Goal: Transaction & Acquisition: Purchase product/service

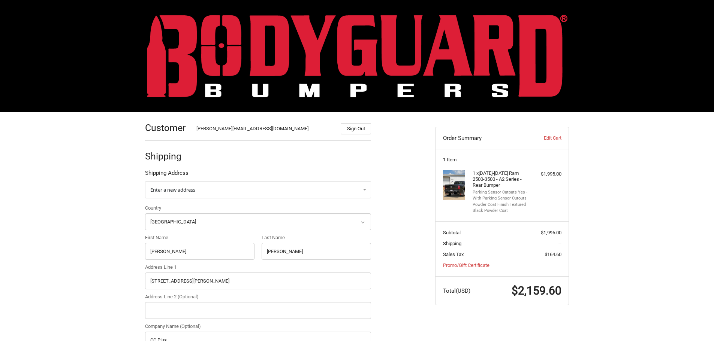
select select "US"
select select "[GEOGRAPHIC_DATA]"
click at [228, 55] on img at bounding box center [357, 56] width 421 height 83
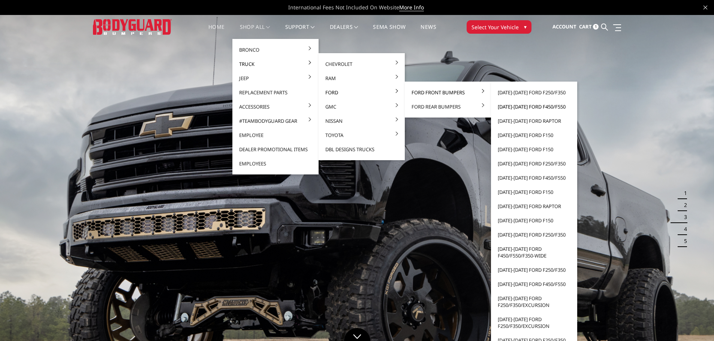
click at [516, 106] on link "[DATE]-[DATE] Ford F450/F550" at bounding box center [534, 107] width 80 height 14
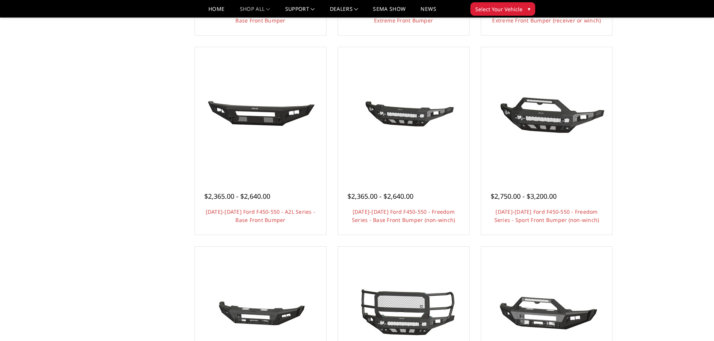
scroll to position [412, 0]
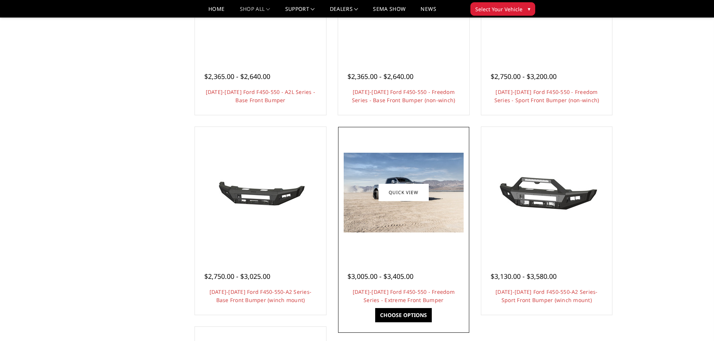
click at [410, 219] on img at bounding box center [404, 193] width 120 height 80
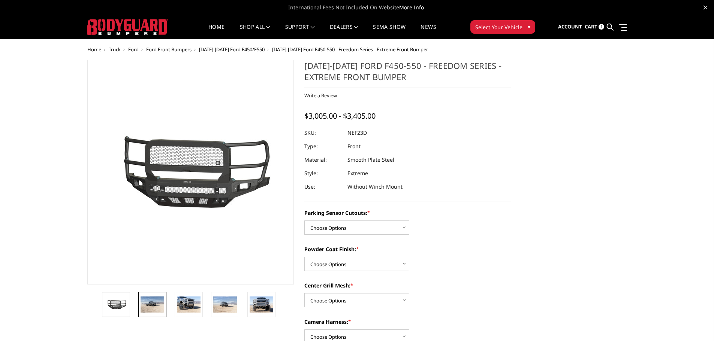
click at [154, 302] on img at bounding box center [153, 305] width 24 height 16
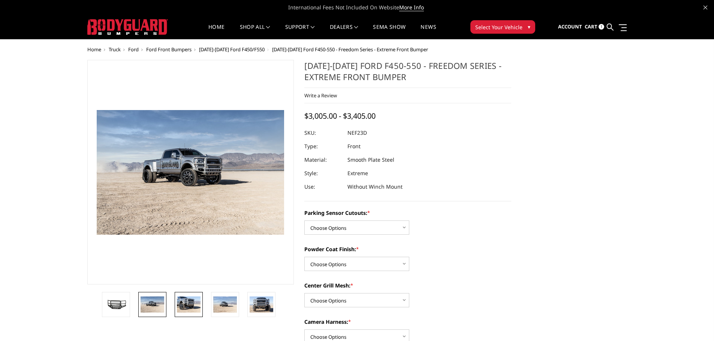
click at [190, 303] on img at bounding box center [189, 305] width 24 height 16
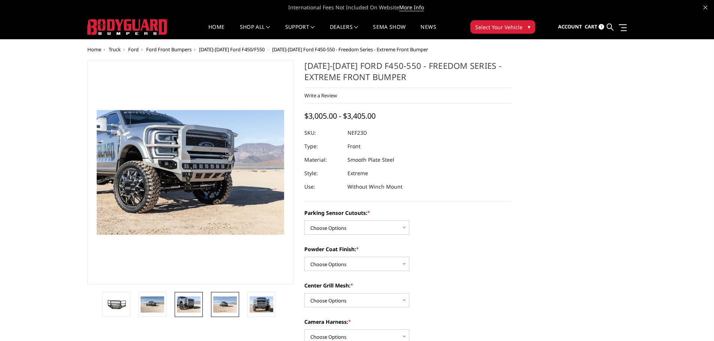
click at [216, 305] on img at bounding box center [225, 305] width 24 height 16
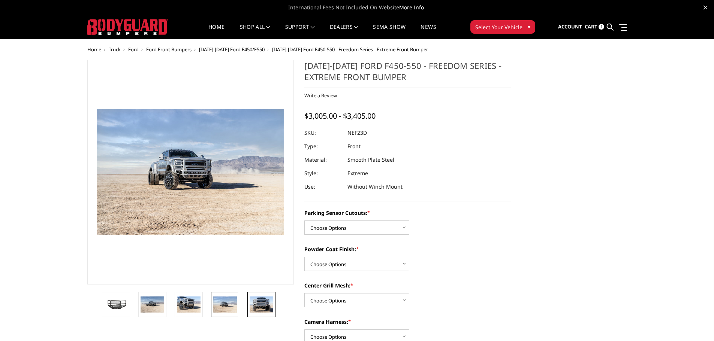
click at [263, 306] on img at bounding box center [262, 305] width 24 height 16
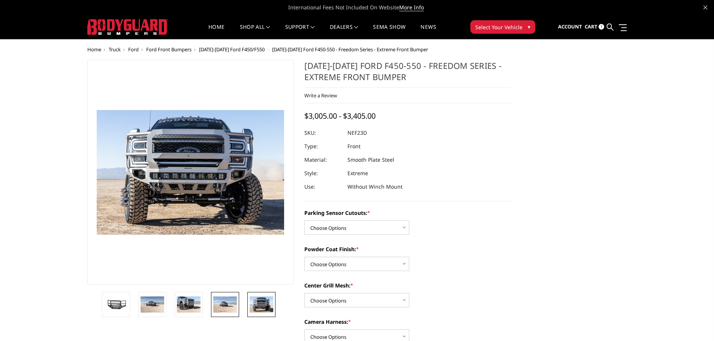
click at [234, 306] on img at bounding box center [225, 305] width 24 height 16
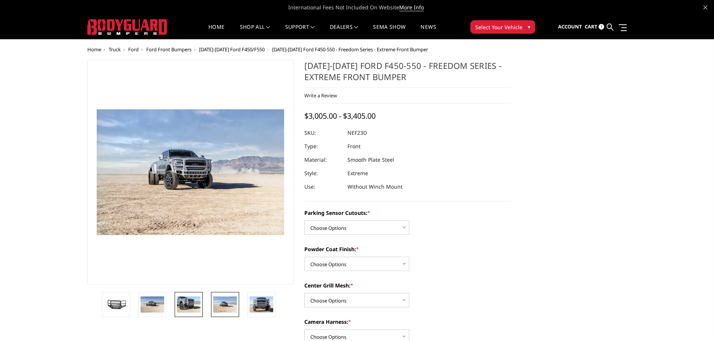
click at [186, 306] on img at bounding box center [189, 305] width 24 height 16
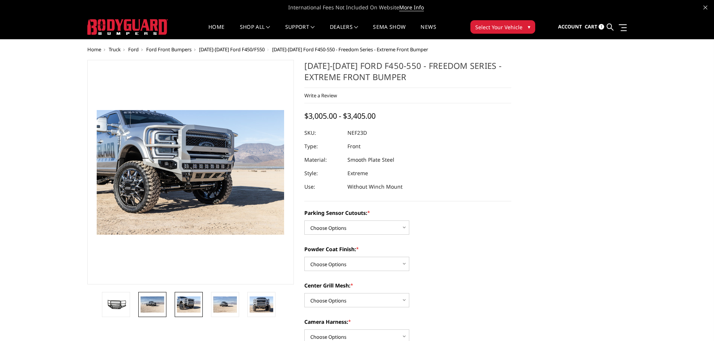
click at [156, 305] on img at bounding box center [153, 305] width 24 height 16
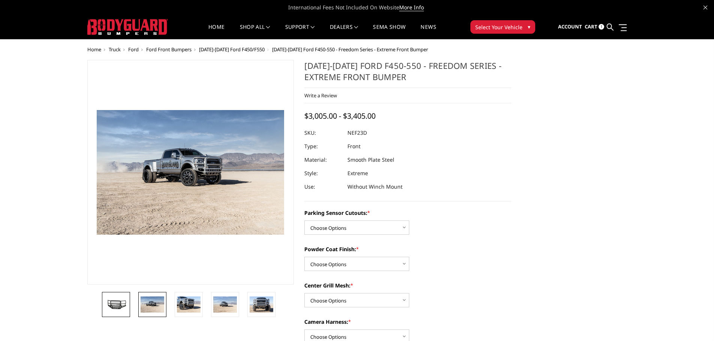
click at [119, 305] on img at bounding box center [116, 304] width 24 height 13
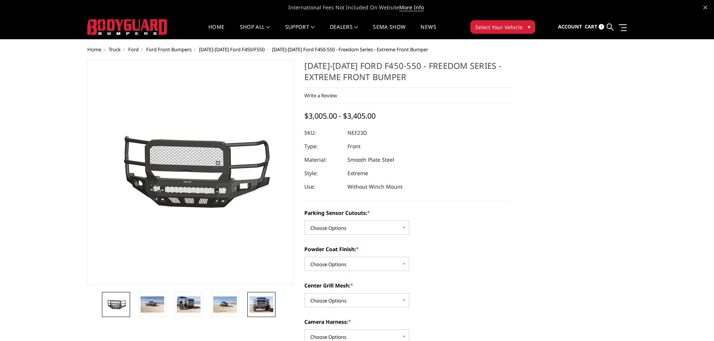
click at [259, 304] on img at bounding box center [262, 305] width 24 height 16
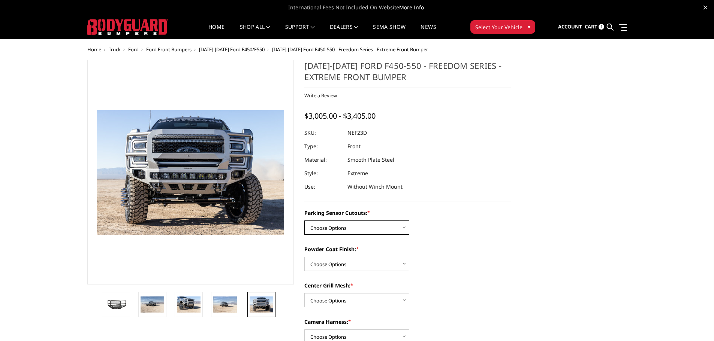
click at [388, 228] on select "Choose Options No - Without Parking Sensor Cutouts Yes - With Parking Sensor Cu…" at bounding box center [356, 228] width 105 height 14
select select "2591"
click at [304, 221] on select "Choose Options No - Without Parking Sensor Cutouts Yes - With Parking Sensor Cu…" at bounding box center [356, 228] width 105 height 14
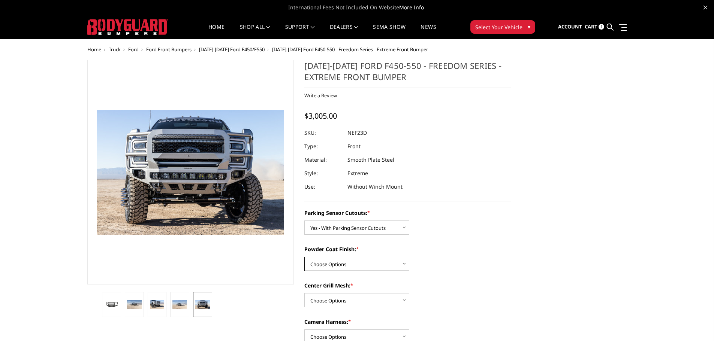
click at [369, 265] on select "Choose Options Bare Metal Textured Black Powder Coat" at bounding box center [356, 264] width 105 height 14
select select "2593"
click at [304, 257] on select "Choose Options Bare Metal Textured Black Powder Coat" at bounding box center [356, 264] width 105 height 14
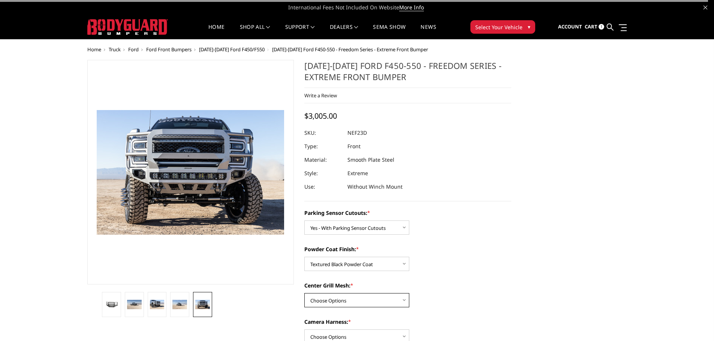
click at [364, 301] on select "Choose Options With Center Grill Mesh Without Center Grill Mesh" at bounding box center [356, 300] width 105 height 14
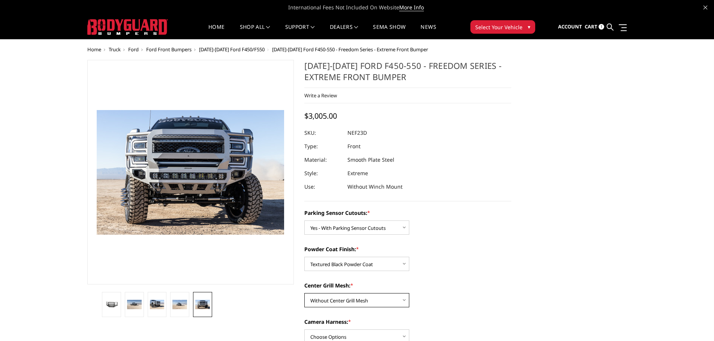
click at [304, 293] on select "Choose Options With Center Grill Mesh Without Center Grill Mesh" at bounding box center [356, 300] width 105 height 14
click at [364, 299] on select "Choose Options With Center Grill Mesh Without Center Grill Mesh" at bounding box center [356, 300] width 105 height 14
click at [304, 293] on select "Choose Options With Center Grill Mesh Without Center Grill Mesh" at bounding box center [356, 300] width 105 height 14
click at [365, 301] on select "Choose Options With Center Grill Mesh Without Center Grill Mesh" at bounding box center [356, 300] width 105 height 14
select select "2595"
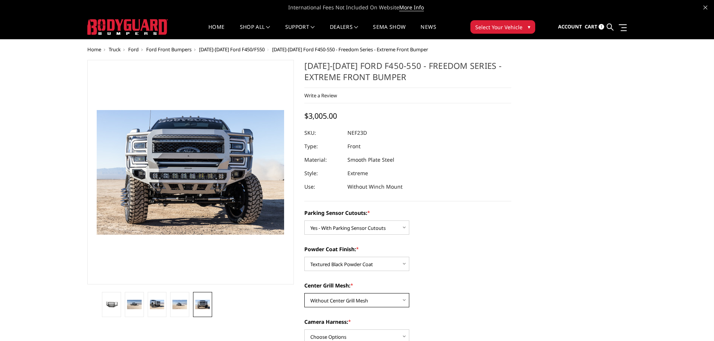
click at [304, 293] on select "Choose Options With Center Grill Mesh Without Center Grill Mesh" at bounding box center [356, 300] width 105 height 14
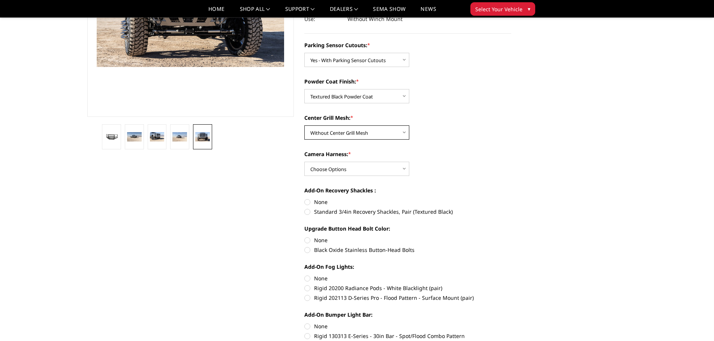
scroll to position [150, 0]
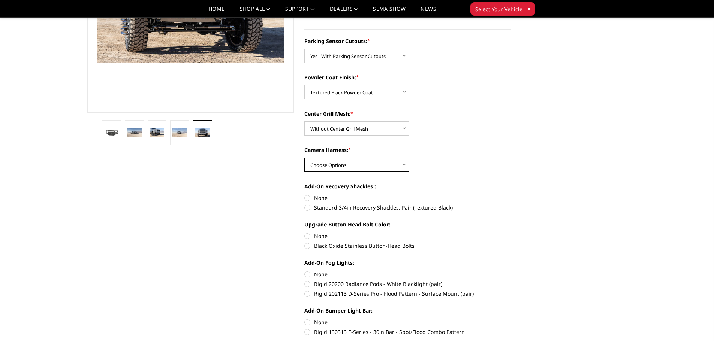
click at [354, 167] on select "Choose Options WITH Camera Harness WITHOUT Camera Harness" at bounding box center [356, 165] width 105 height 14
select select "2596"
click at [304, 158] on select "Choose Options WITH Camera Harness WITHOUT Camera Harness" at bounding box center [356, 165] width 105 height 14
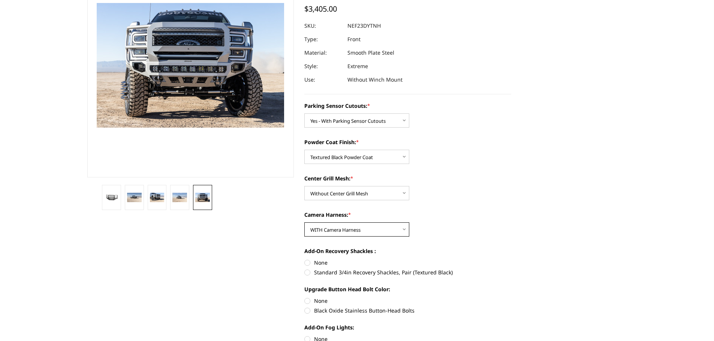
scroll to position [0, 0]
